Goal: Information Seeking & Learning: Understand process/instructions

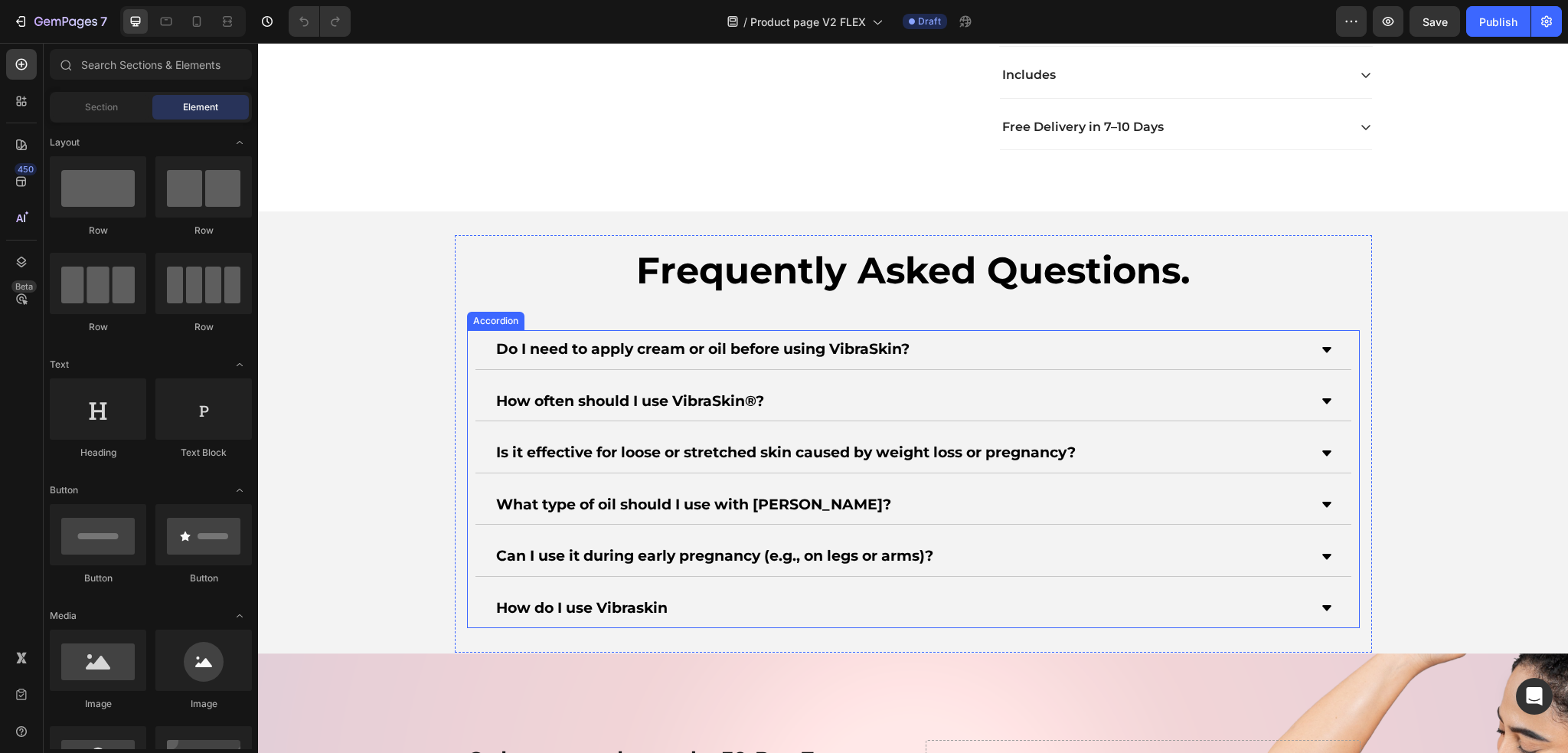
scroll to position [5465, 0]
click at [1313, 363] on div "Do I need to apply cream or oil before using VibraSkin?" at bounding box center [913, 348] width 876 height 40
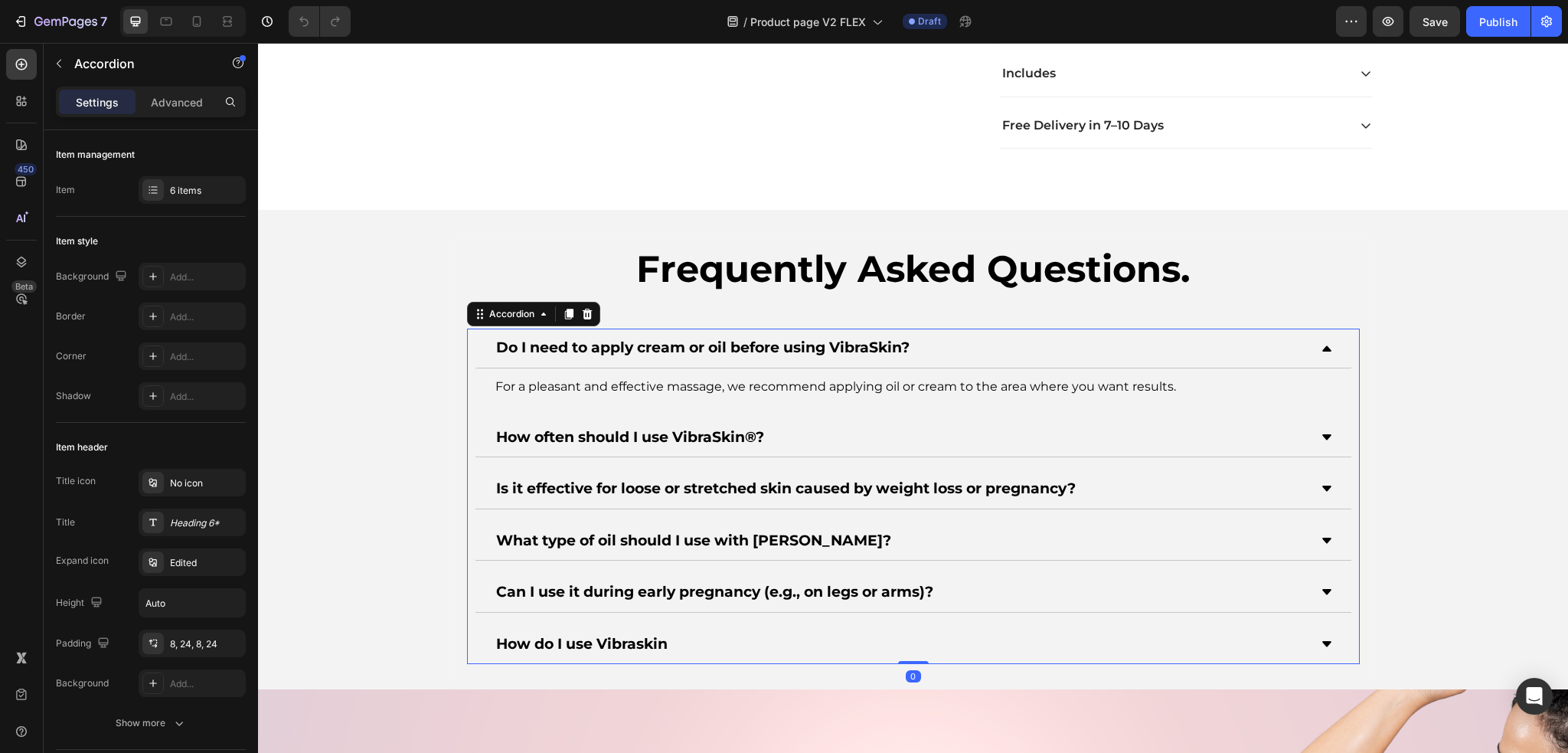
click at [1313, 368] on div "Do I need to apply cream or oil before using VibraSkin?" at bounding box center [913, 348] width 876 height 40
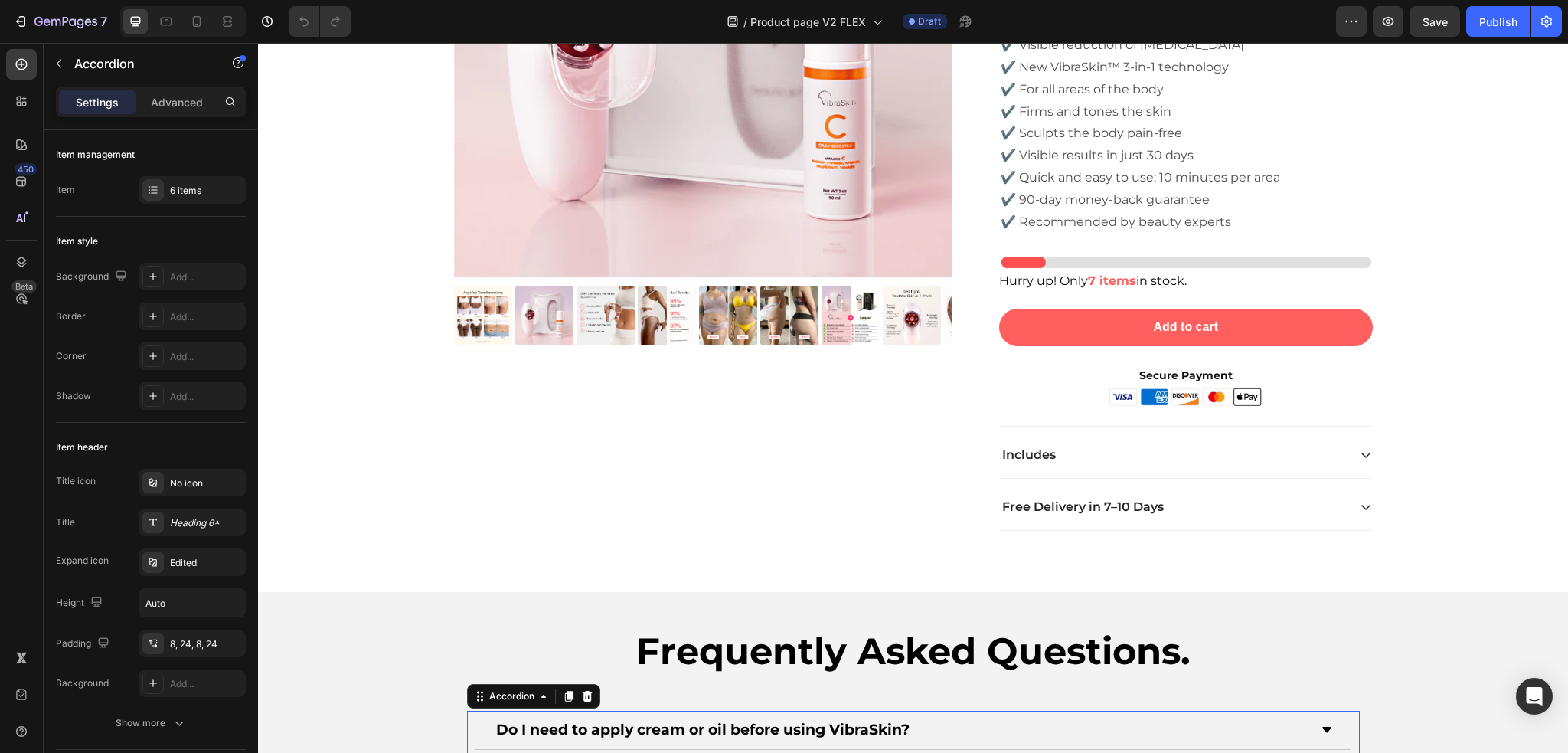
scroll to position [5082, 0]
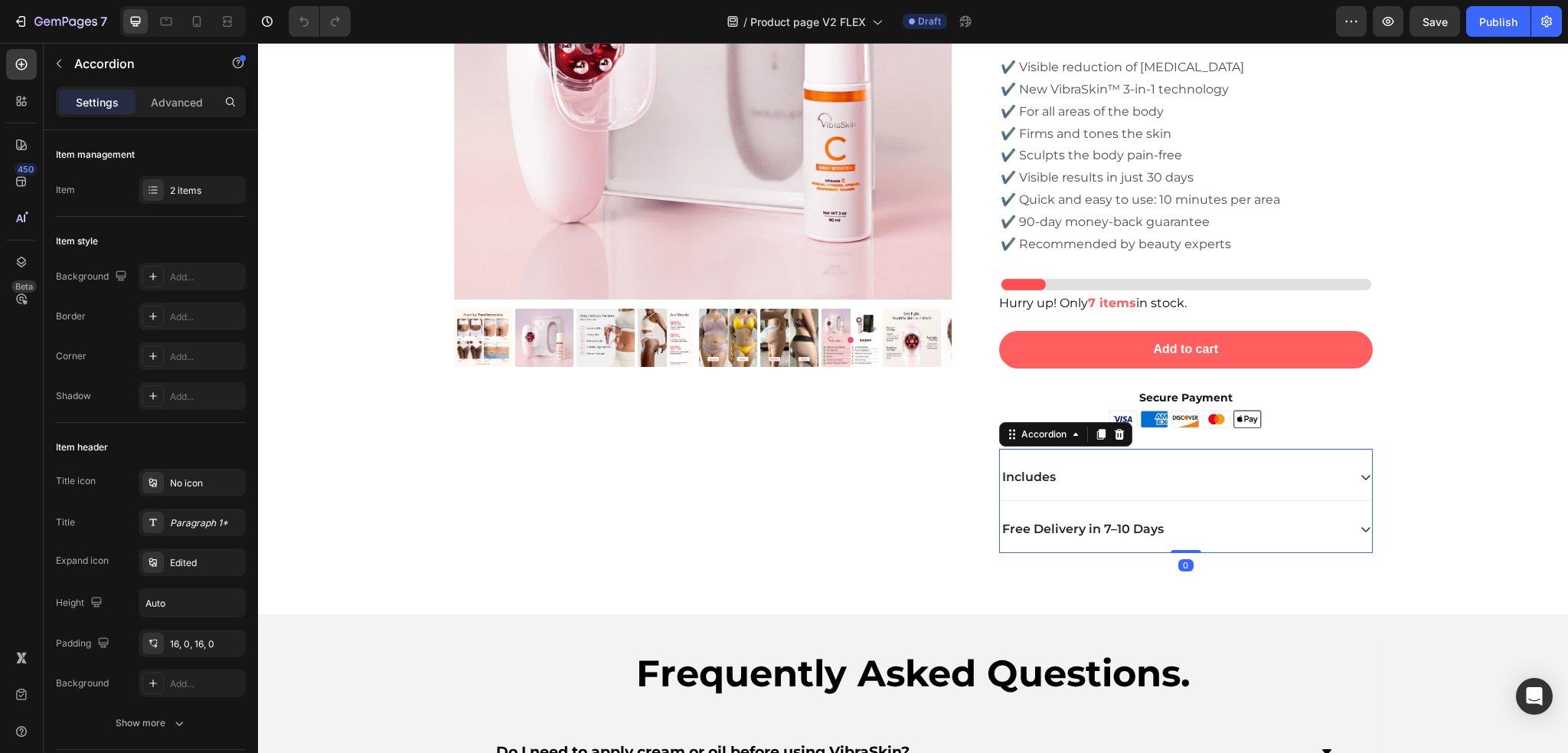
click at [1348, 474] on div "Includes" at bounding box center [1186, 478] width 372 height 46
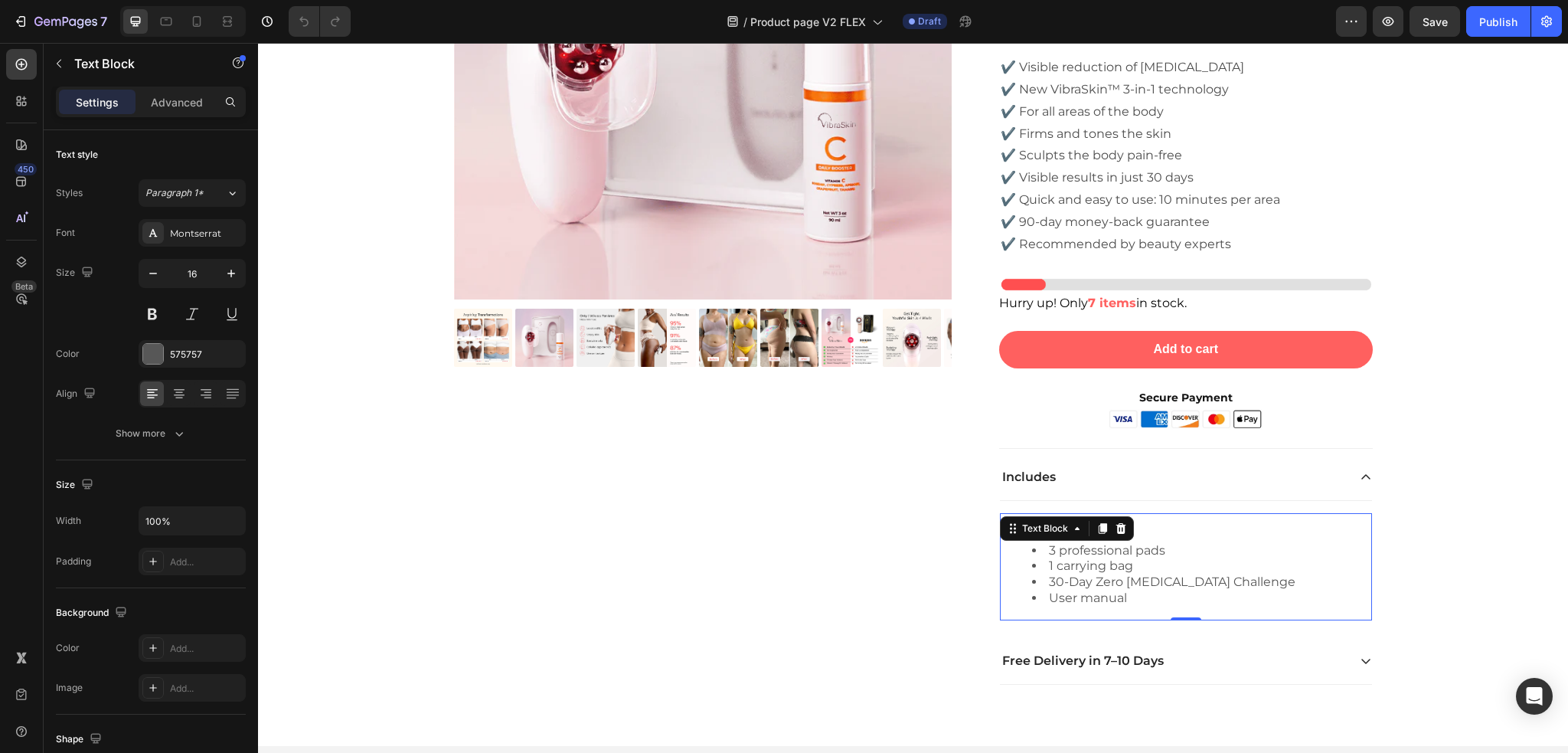
click at [1145, 569] on li "1 carrying bag" at bounding box center [1201, 567] width 339 height 16
click at [1145, 571] on li "1 carrying bag" at bounding box center [1201, 567] width 339 height 16
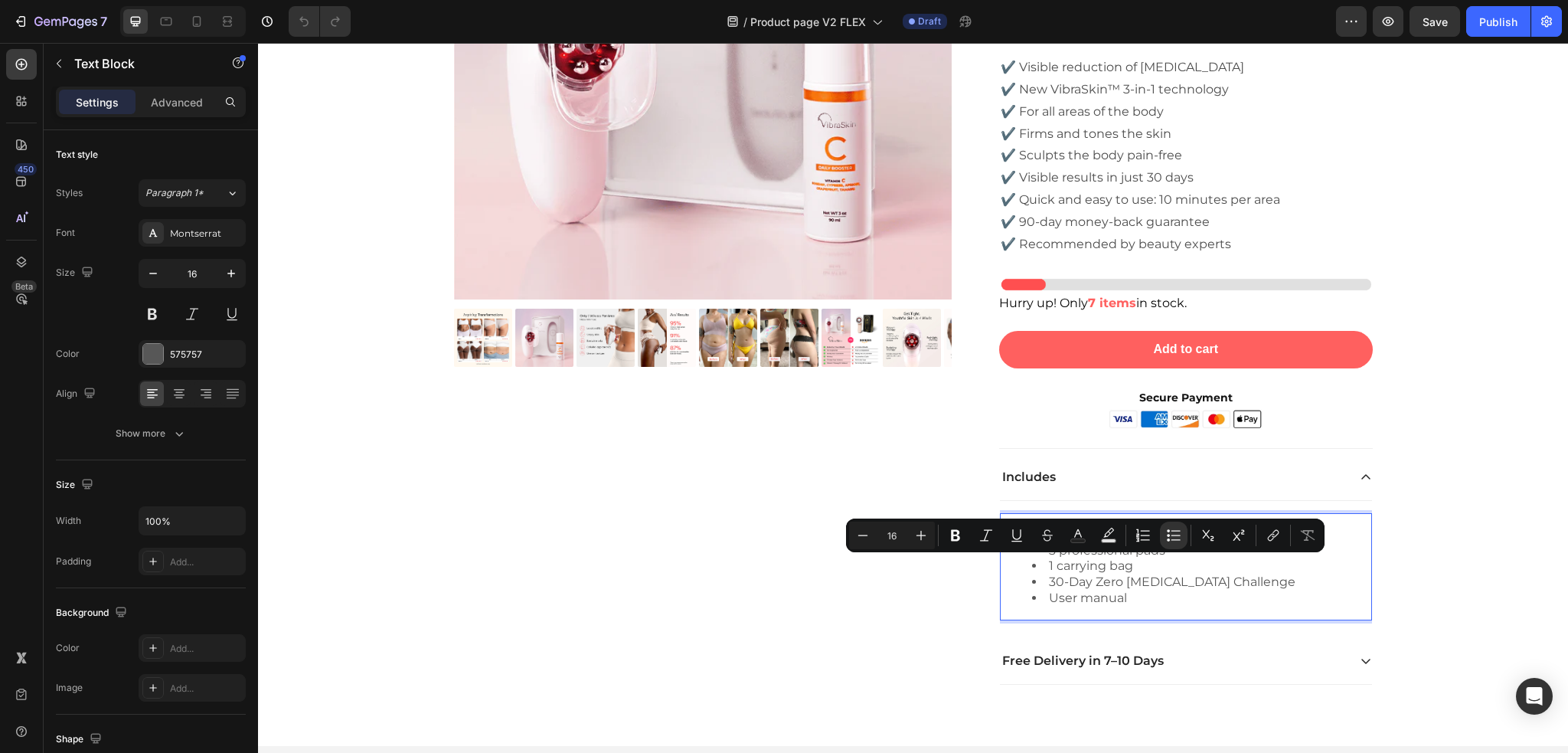
click at [1145, 592] on li "User manual" at bounding box center [1201, 599] width 339 height 16
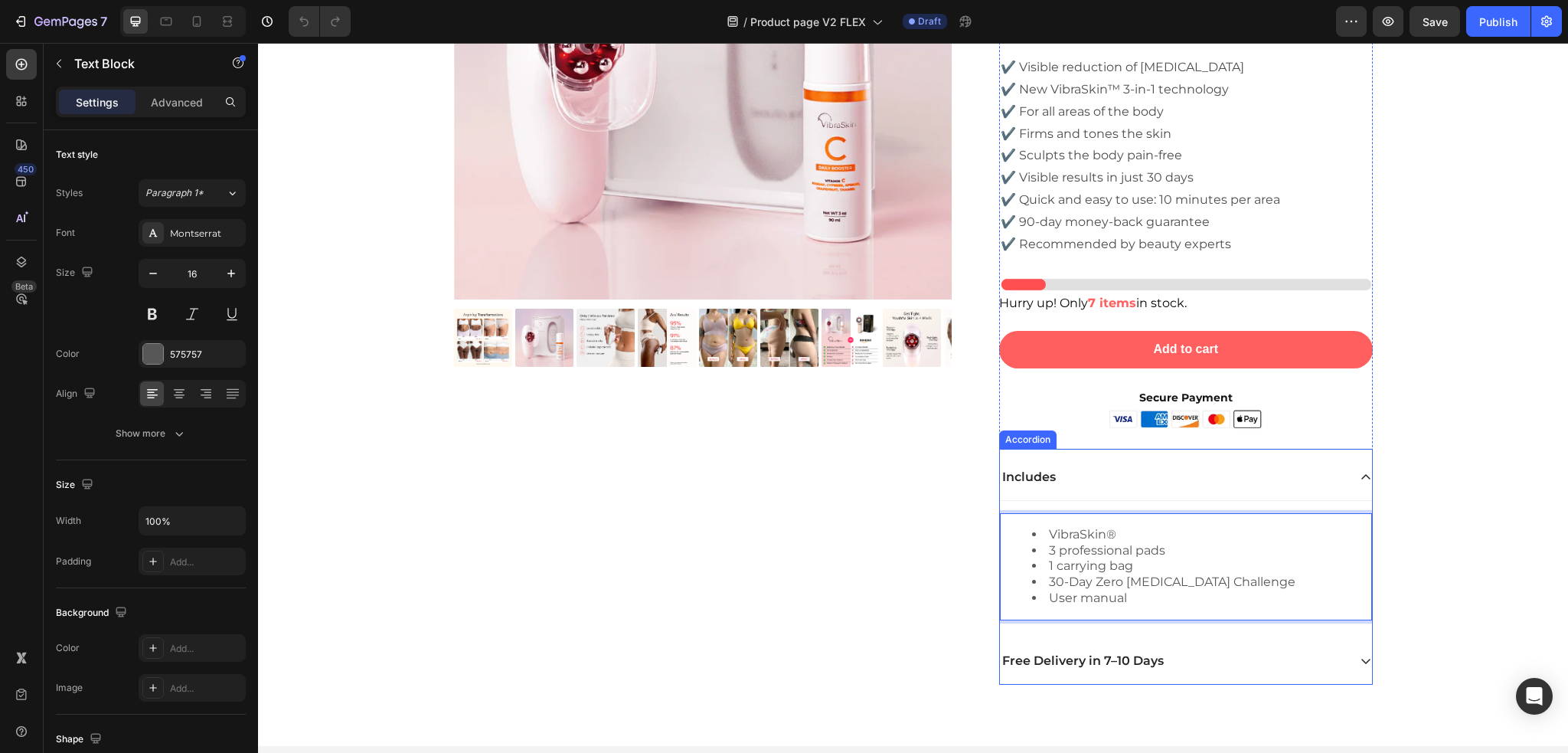
click at [1344, 477] on div "Includes" at bounding box center [1186, 478] width 372 height 46
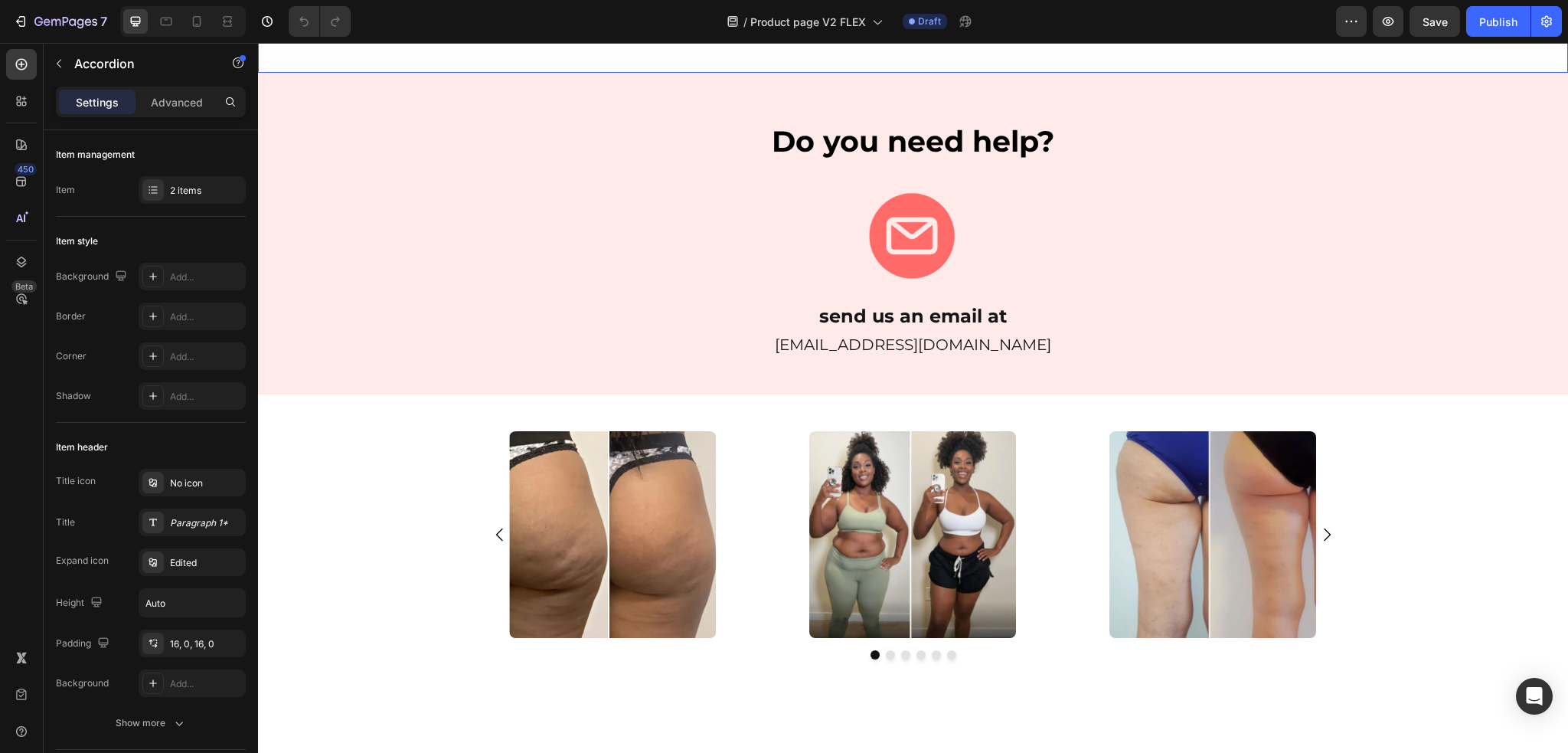
scroll to position [2766, 0]
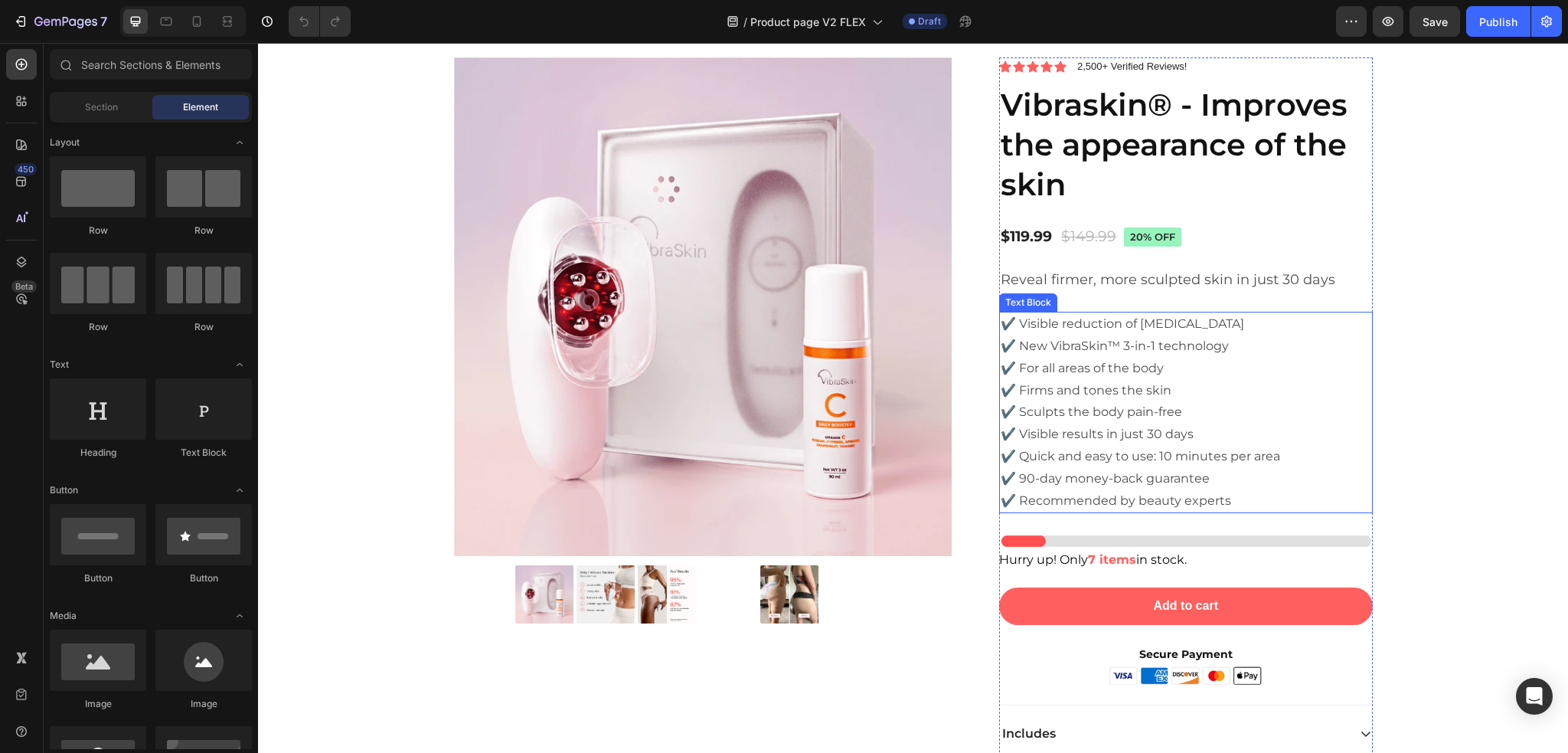
scroll to position [4826, 0]
